Goal: Task Accomplishment & Management: Use online tool/utility

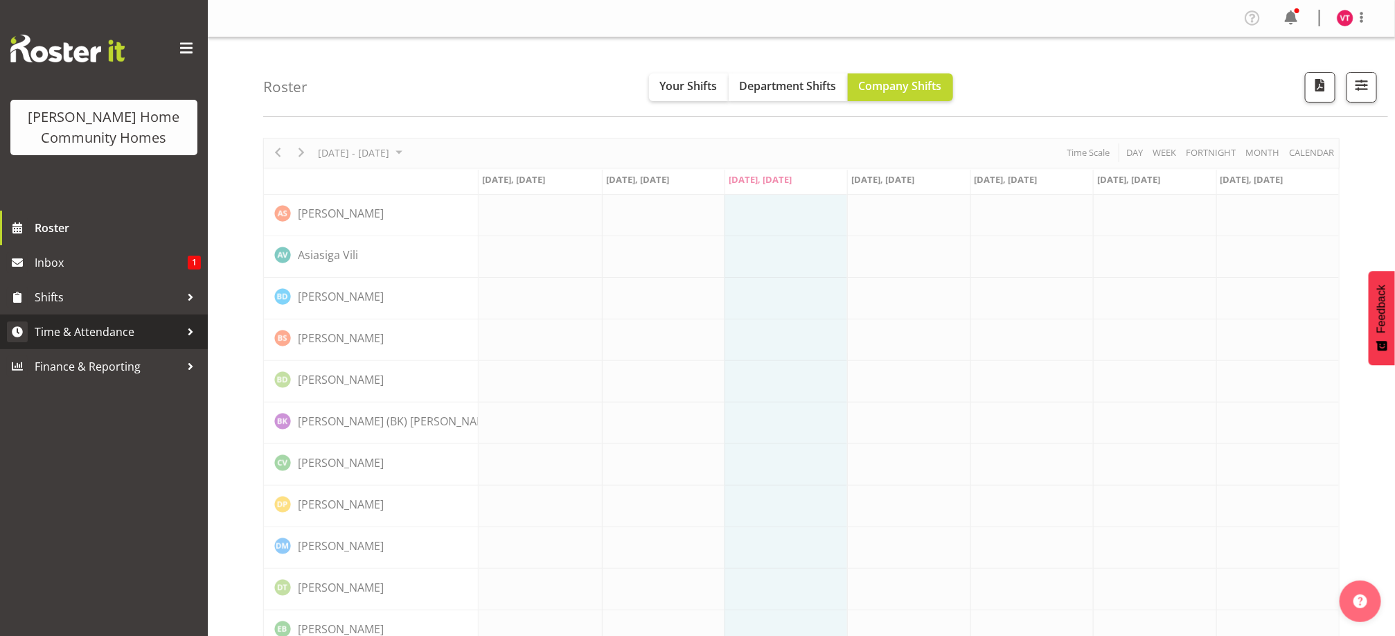
click at [173, 333] on span "Time & Attendance" at bounding box center [107, 331] width 145 height 21
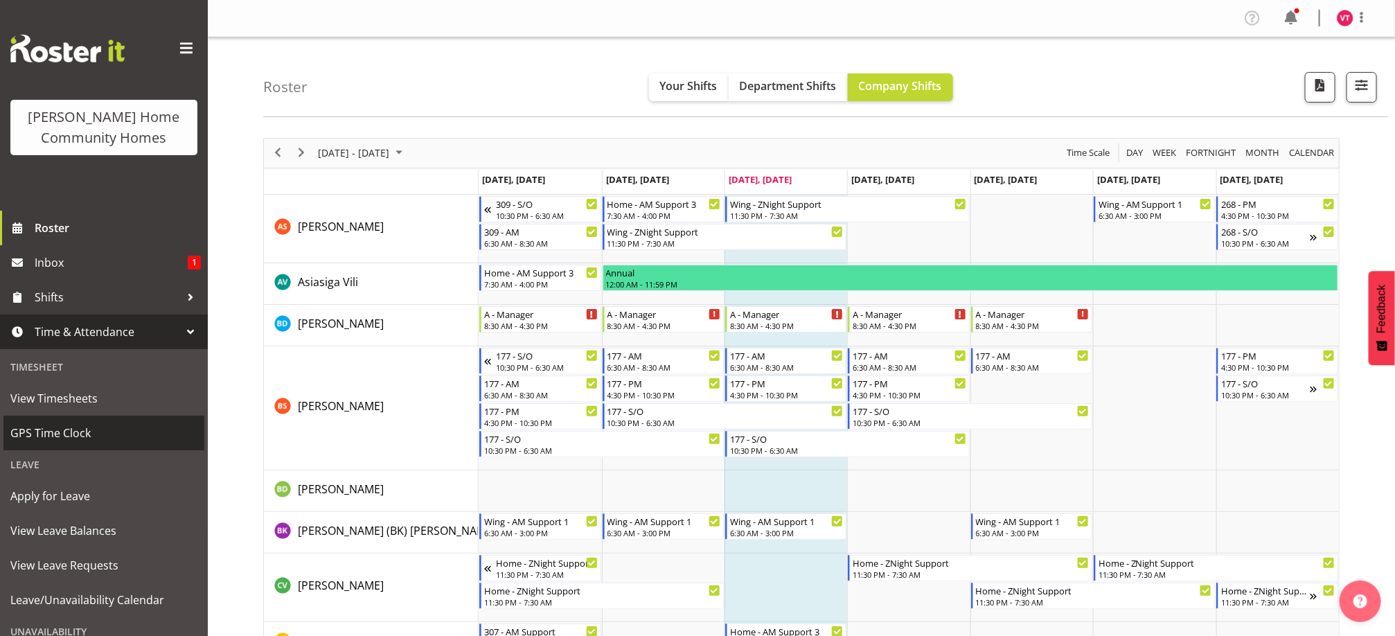
click at [125, 427] on span "GPS Time Clock" at bounding box center [103, 433] width 187 height 21
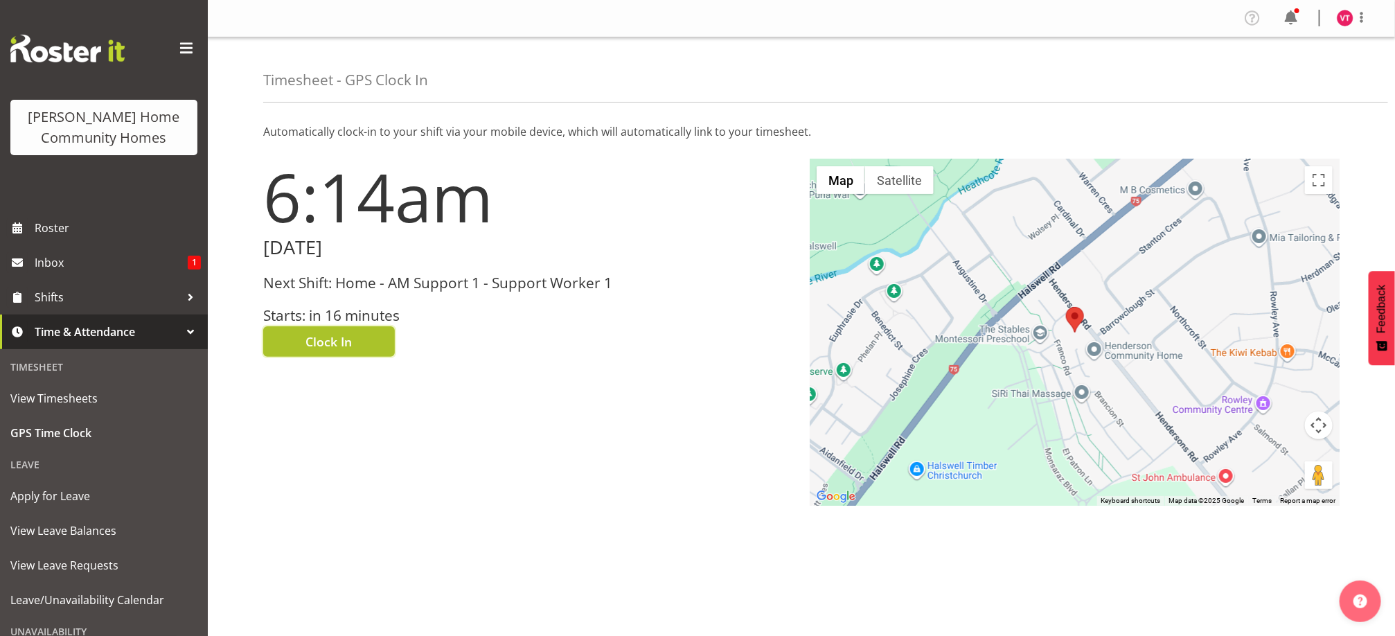
click at [343, 341] on span "Clock In" at bounding box center [329, 341] width 46 height 18
click at [1344, 27] on div at bounding box center [1353, 18] width 33 height 18
click at [1297, 75] on link "Log Out" at bounding box center [1303, 72] width 133 height 25
